Goal: Browse casually

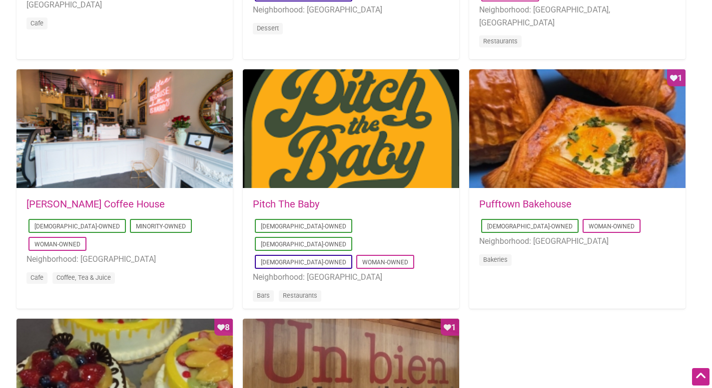
scroll to position [713, 0]
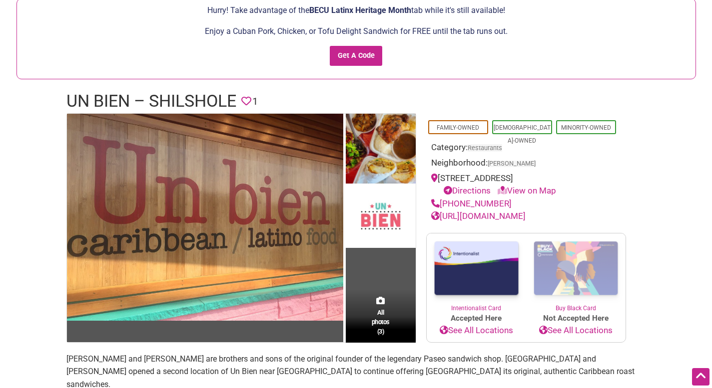
scroll to position [59, 0]
